Goal: Find specific page/section: Find specific page/section

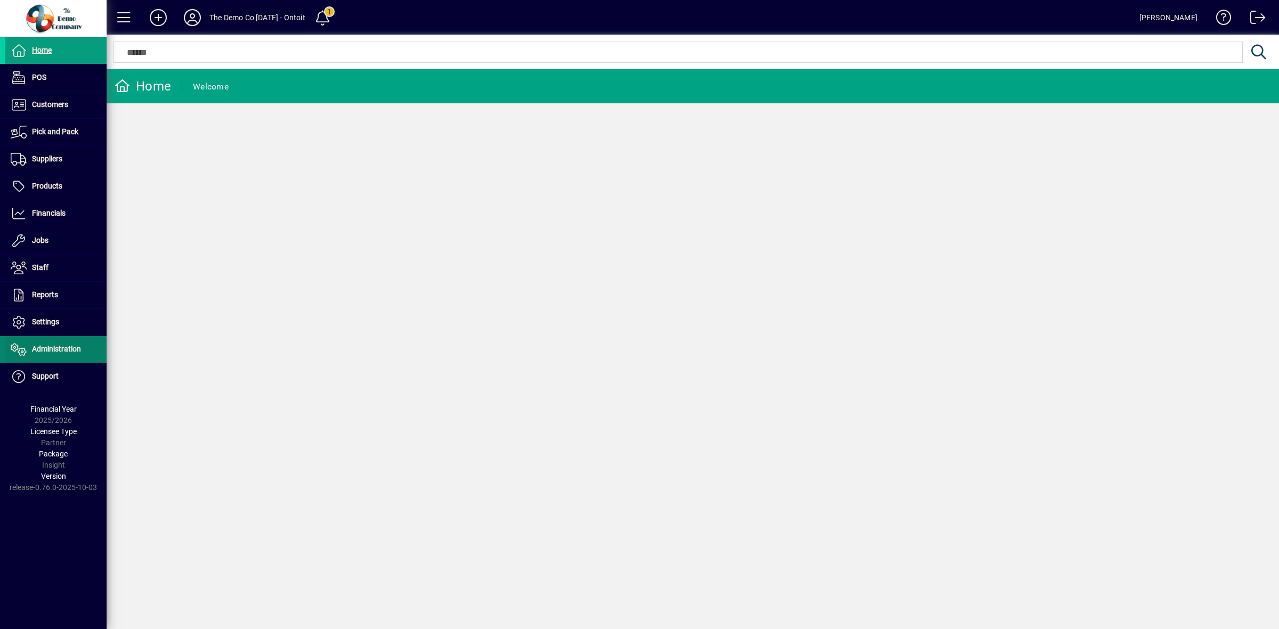
click at [44, 349] on span "Administration" at bounding box center [56, 349] width 49 height 9
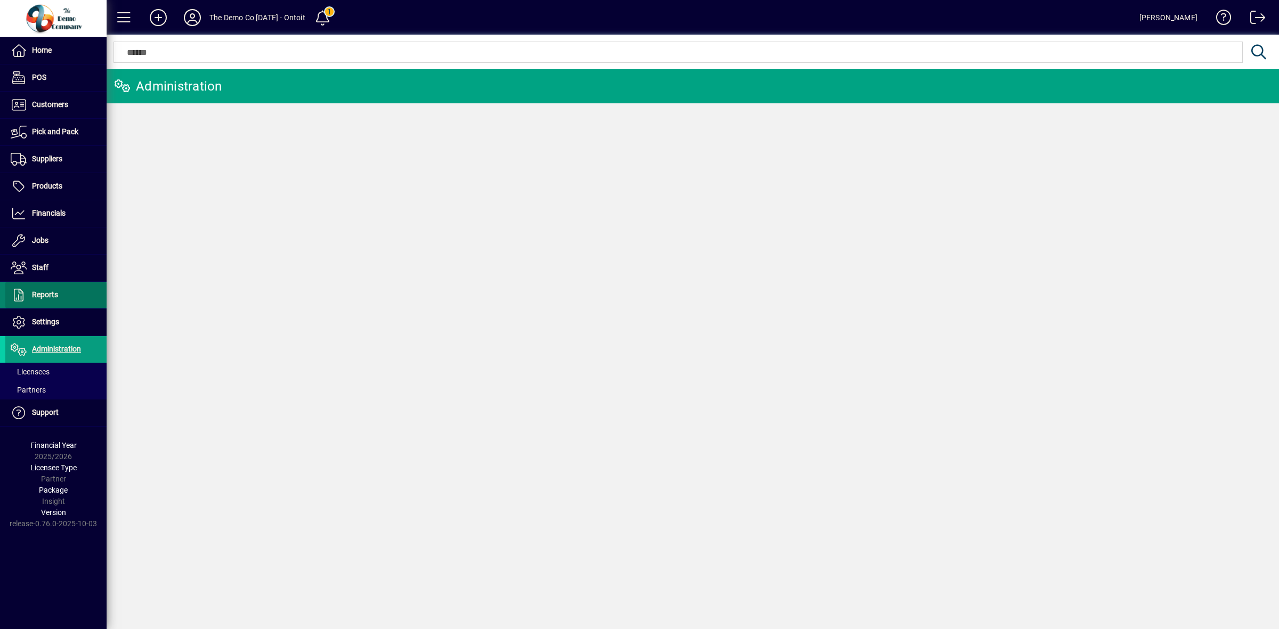
click at [46, 297] on span "Reports" at bounding box center [45, 294] width 26 height 9
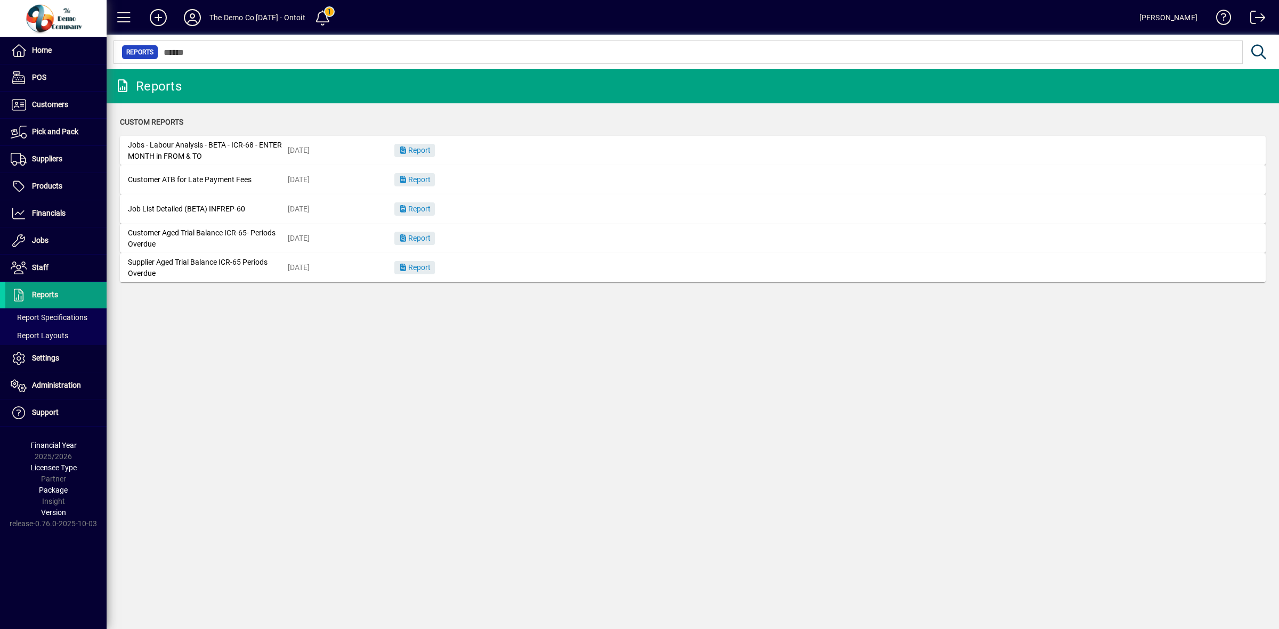
click at [744, 381] on div "Reports Custom Reports Jobs - Labour Analysis - BETA - ICR-68 - ENTER MONTH in …" at bounding box center [693, 349] width 1173 height 560
click at [196, 17] on icon at bounding box center [192, 17] width 21 height 17
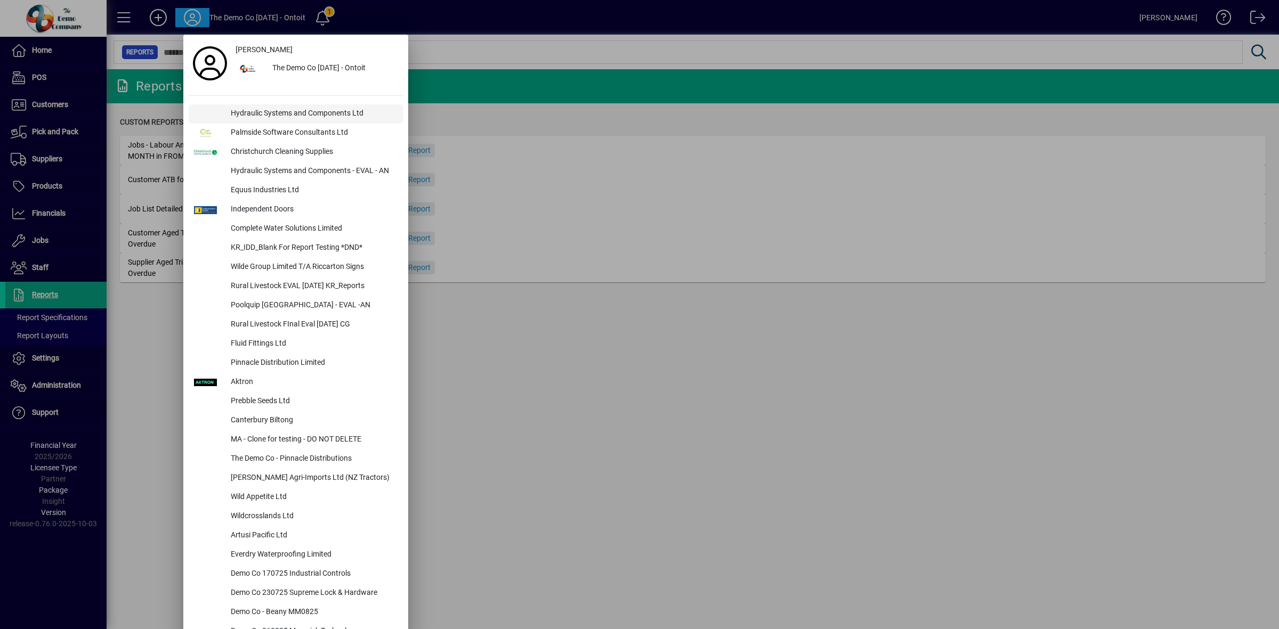
click at [270, 114] on div "Hydraulic Systems and Components Ltd" at bounding box center [312, 113] width 181 height 19
